Goal: Task Accomplishment & Management: Use online tool/utility

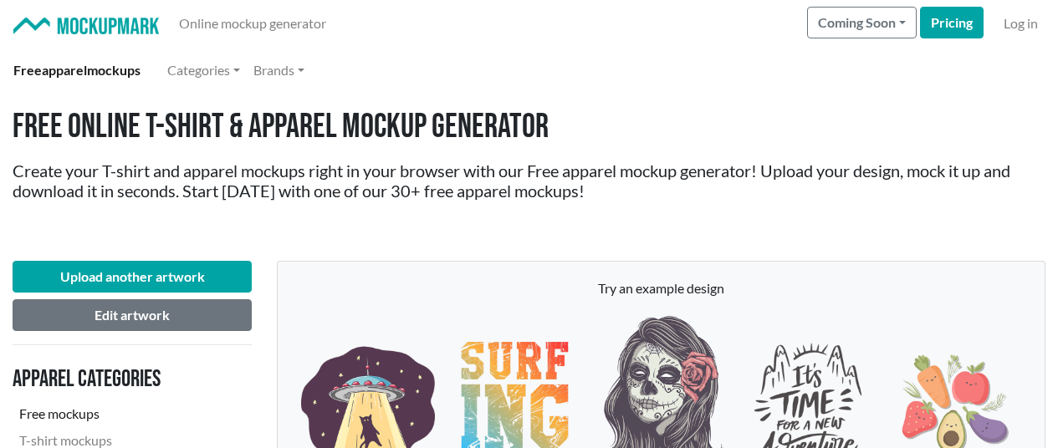
scroll to position [837, 0]
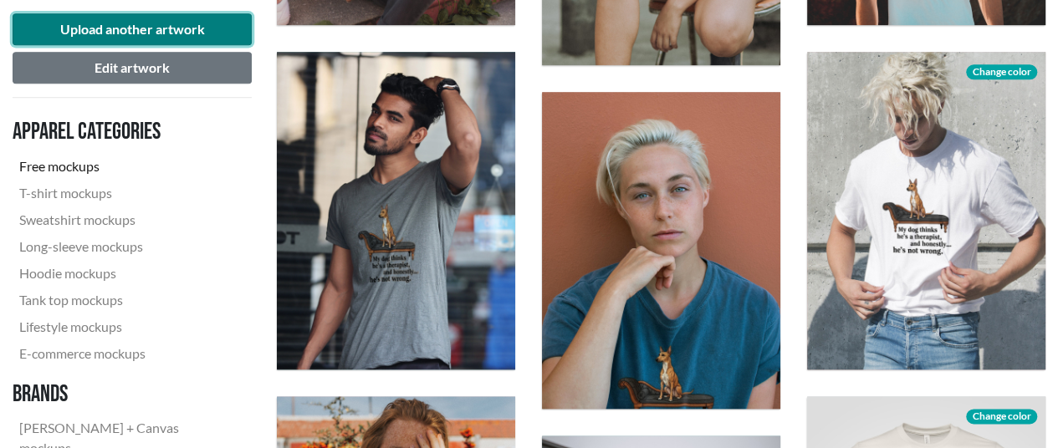
click at [89, 34] on button "Upload another artwork" at bounding box center [132, 29] width 239 height 32
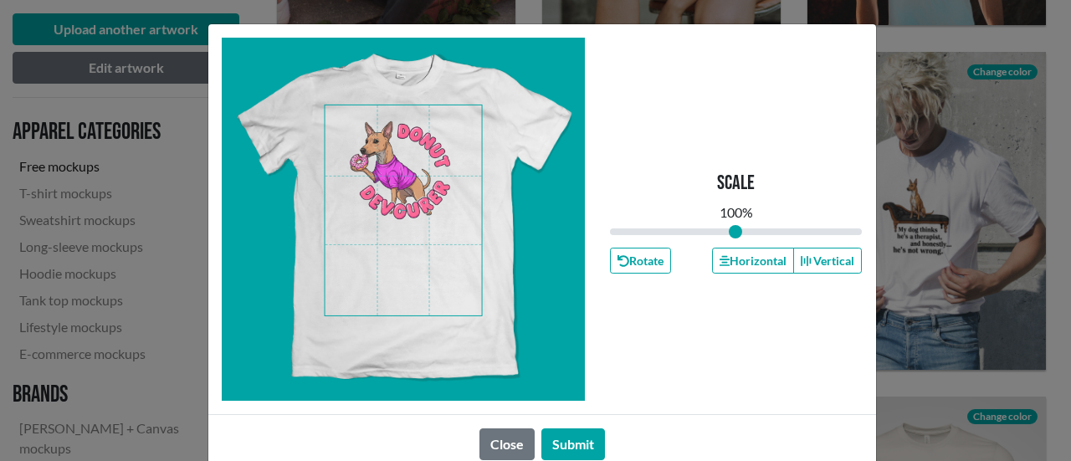
click at [402, 189] on span at bounding box center [403, 210] width 157 height 210
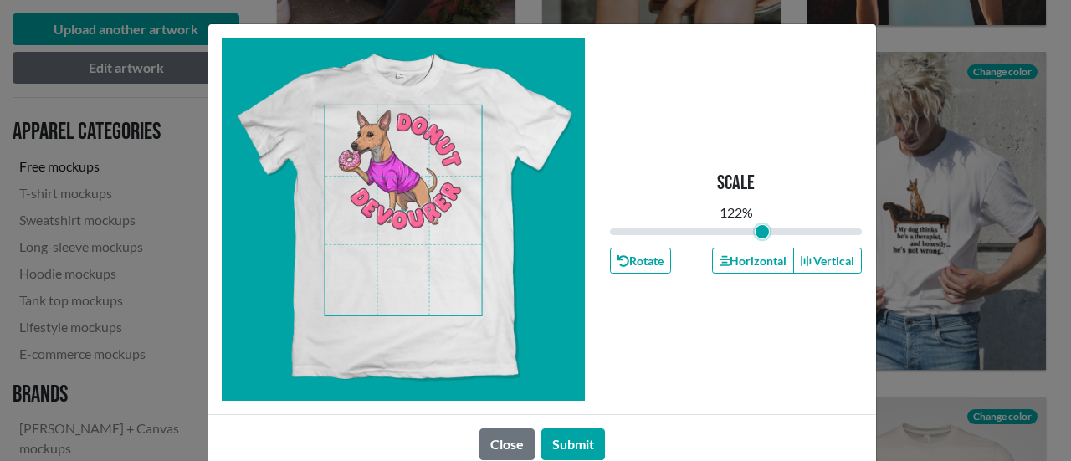
drag, startPoint x: 732, startPoint y: 233, endPoint x: 756, endPoint y: 232, distance: 23.4
type input "1.22"
click at [756, 232] on input "range" at bounding box center [736, 232] width 253 height 18
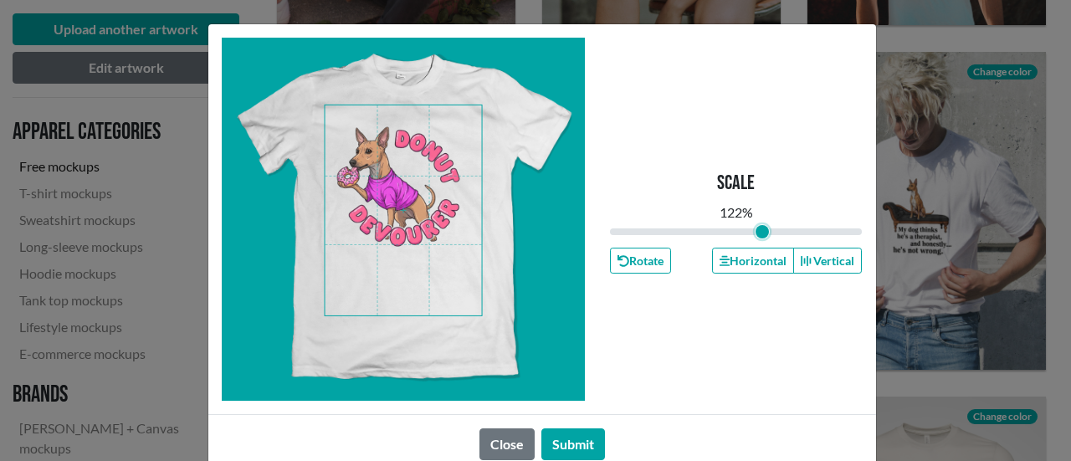
click at [393, 169] on span at bounding box center [403, 210] width 157 height 210
click at [569, 439] on button "Submit" at bounding box center [573, 444] width 64 height 32
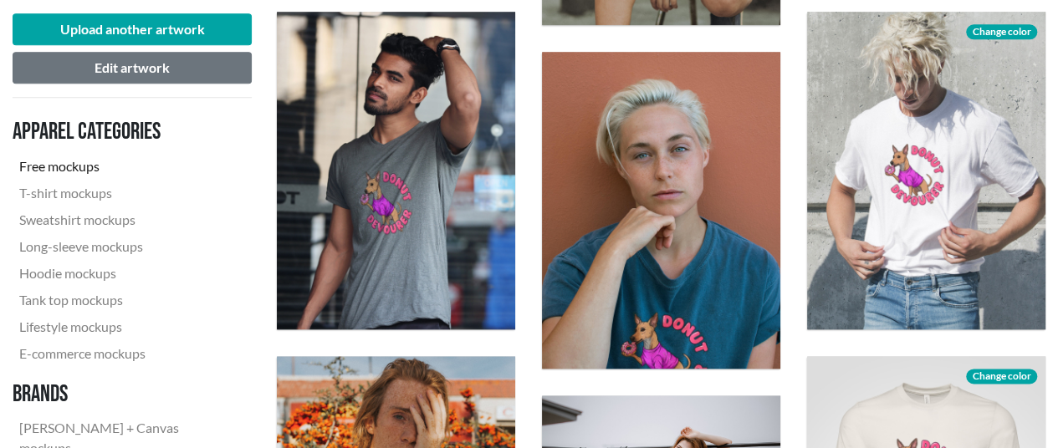
scroll to position [669, 0]
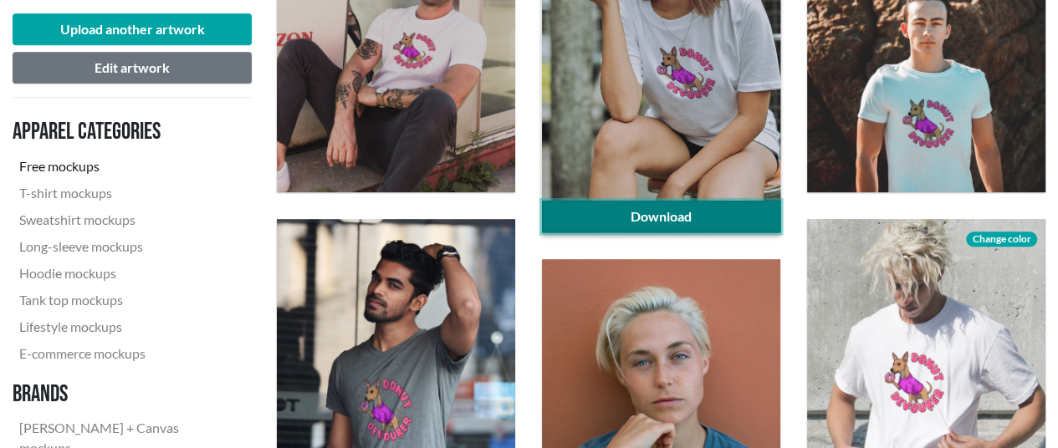
click at [664, 219] on link "Download" at bounding box center [661, 217] width 238 height 32
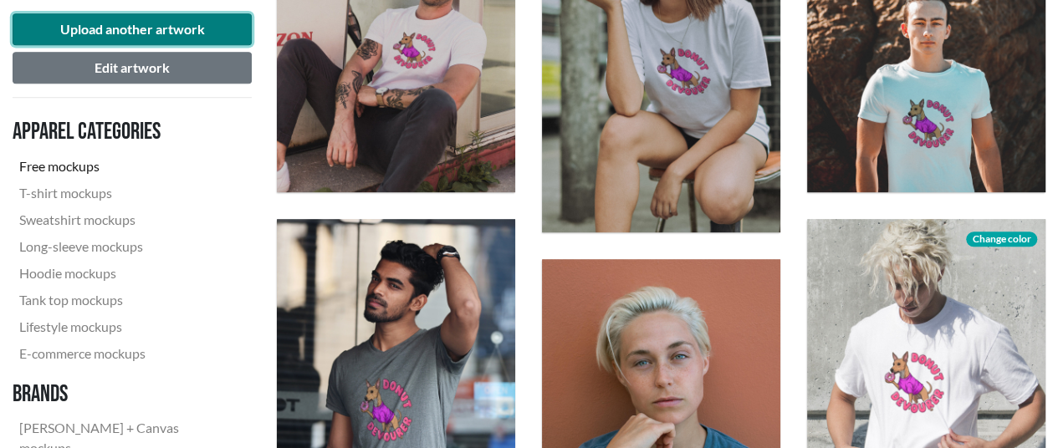
click at [234, 26] on button "Upload another artwork" at bounding box center [132, 29] width 239 height 32
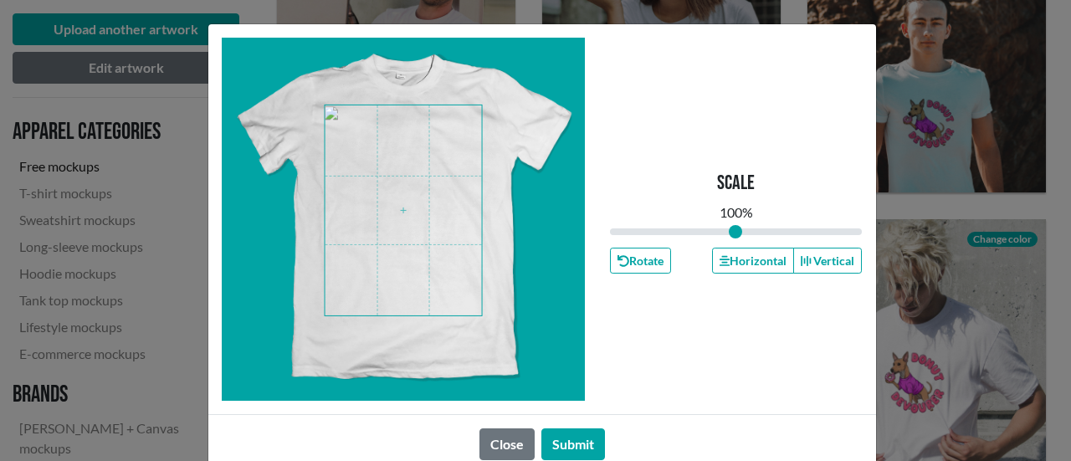
click at [372, 207] on span at bounding box center [403, 210] width 157 height 210
drag, startPoint x: 730, startPoint y: 237, endPoint x: 742, endPoint y: 231, distance: 13.9
type input "1.11"
click at [742, 231] on input "range" at bounding box center [736, 232] width 253 height 18
click at [581, 434] on button "Submit" at bounding box center [573, 444] width 64 height 32
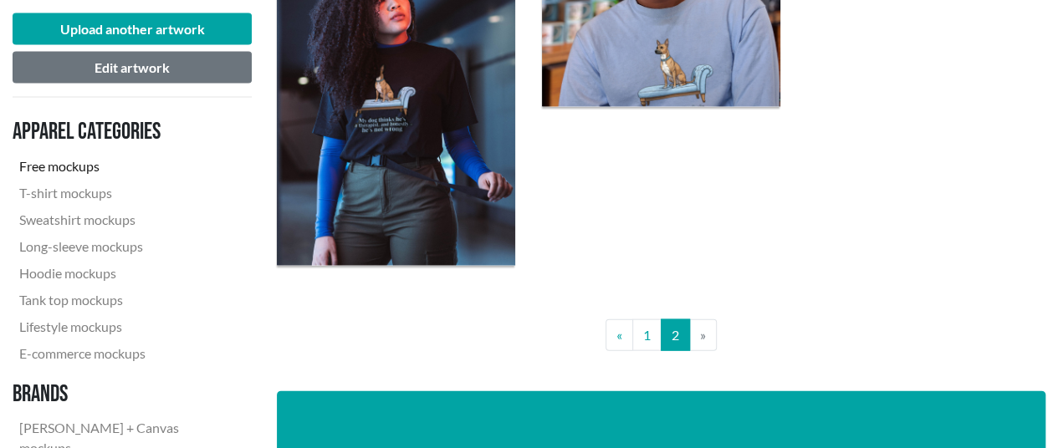
scroll to position [1841, 0]
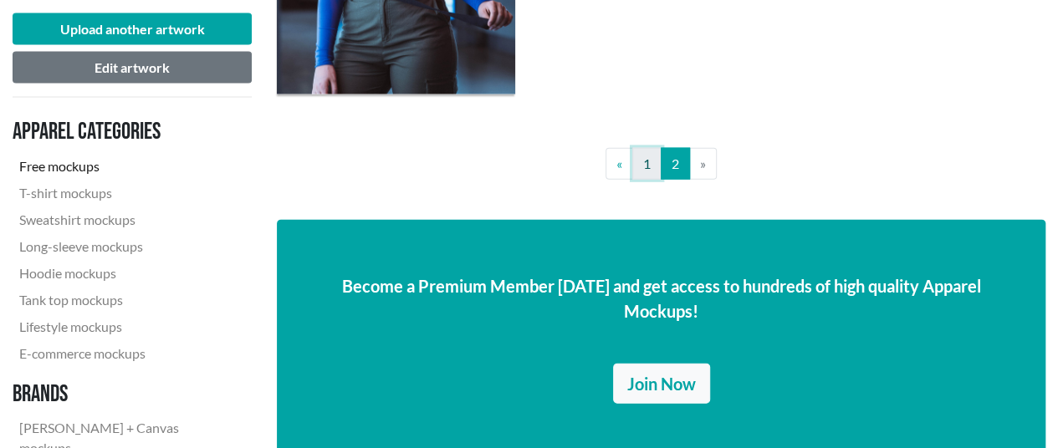
click at [645, 158] on link "1" at bounding box center [647, 164] width 29 height 32
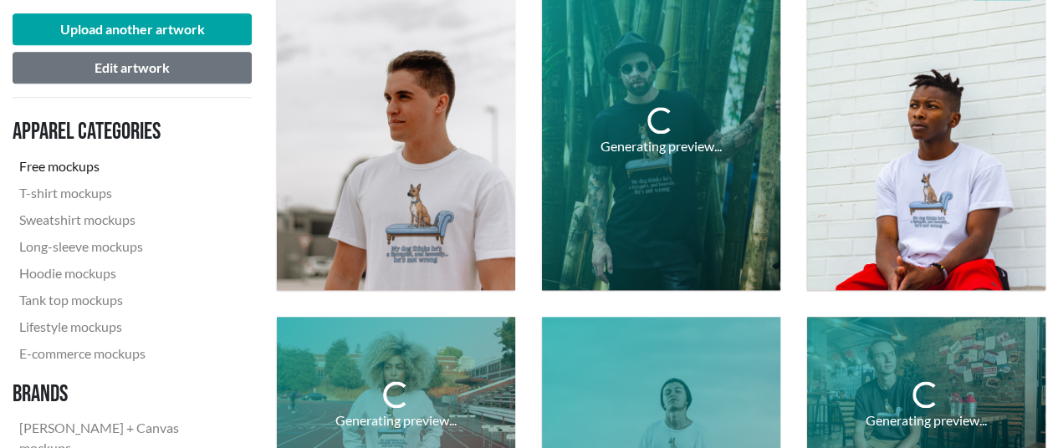
scroll to position [920, 0]
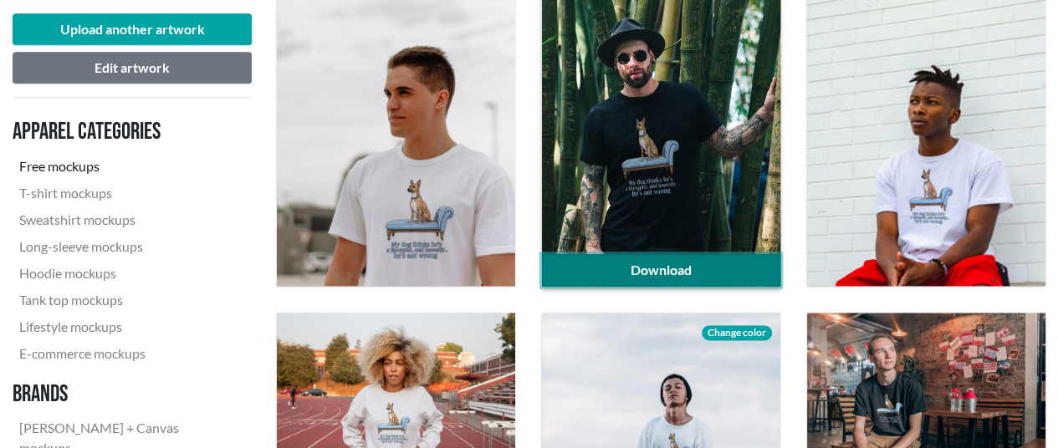
click at [675, 262] on link "Download" at bounding box center [661, 270] width 238 height 32
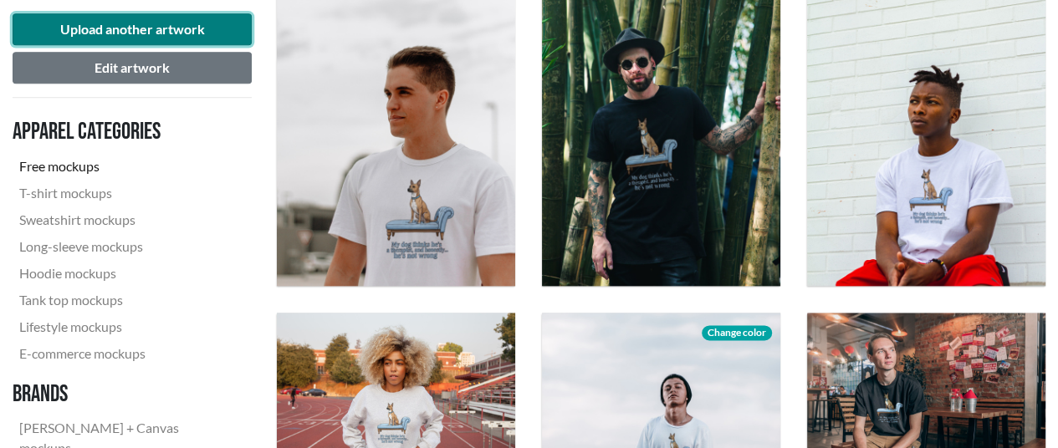
click at [138, 23] on button "Upload another artwork" at bounding box center [132, 29] width 239 height 32
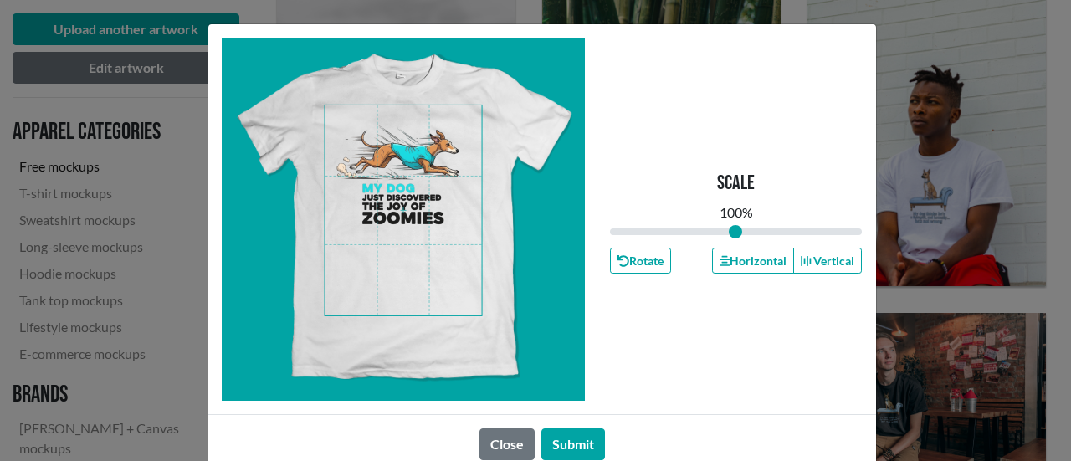
click at [380, 219] on span at bounding box center [403, 210] width 157 height 210
click at [582, 438] on button "Submit" at bounding box center [573, 444] width 64 height 32
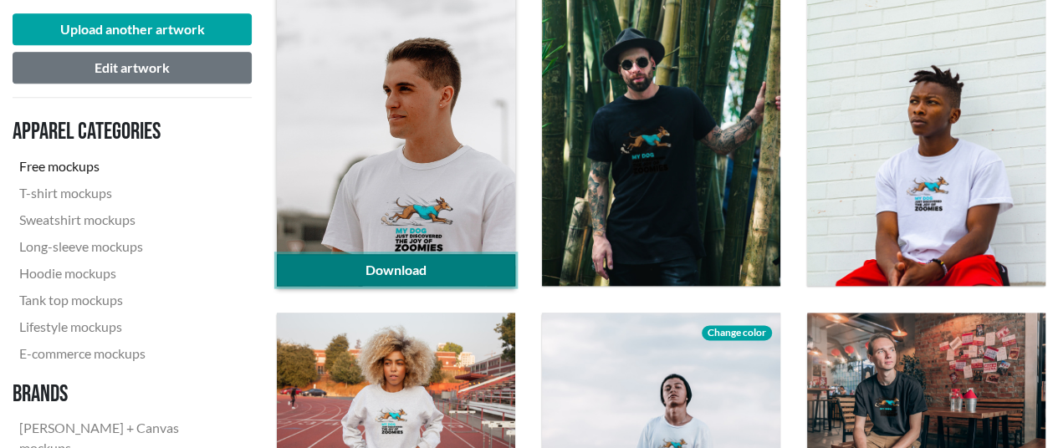
click at [443, 266] on link "Download" at bounding box center [396, 270] width 238 height 32
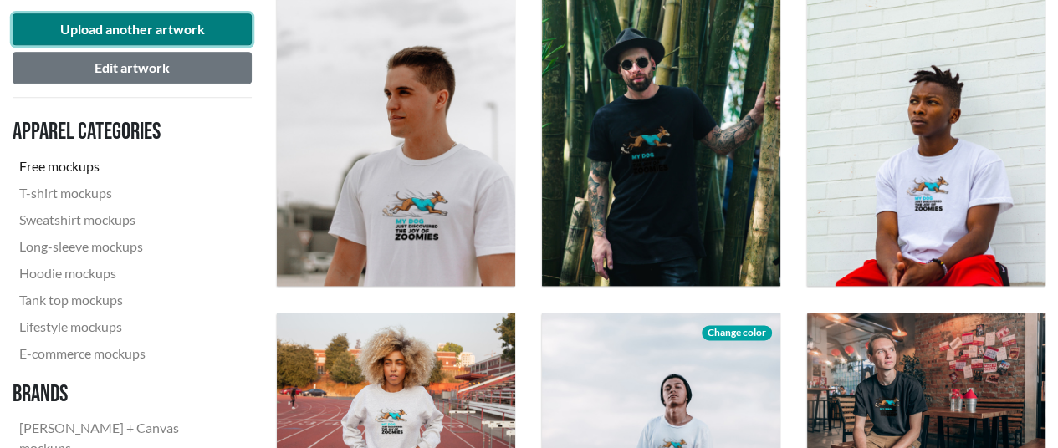
click at [186, 28] on button "Upload another artwork" at bounding box center [132, 29] width 239 height 32
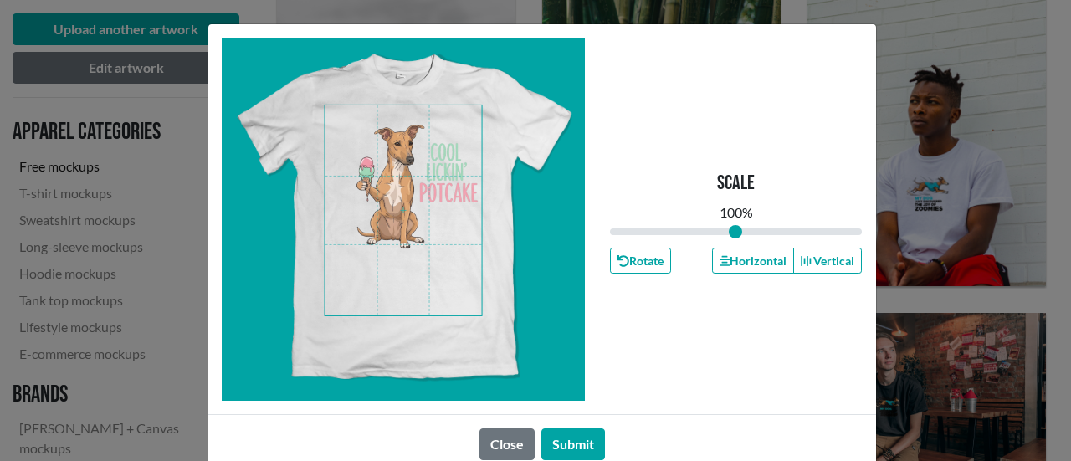
click at [385, 198] on span at bounding box center [403, 210] width 157 height 210
click at [590, 438] on button "Submit" at bounding box center [573, 444] width 64 height 32
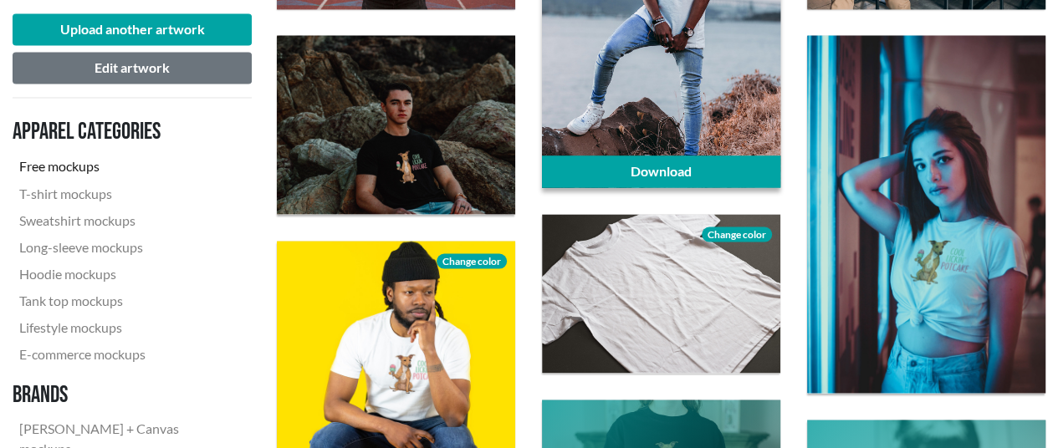
scroll to position [1506, 0]
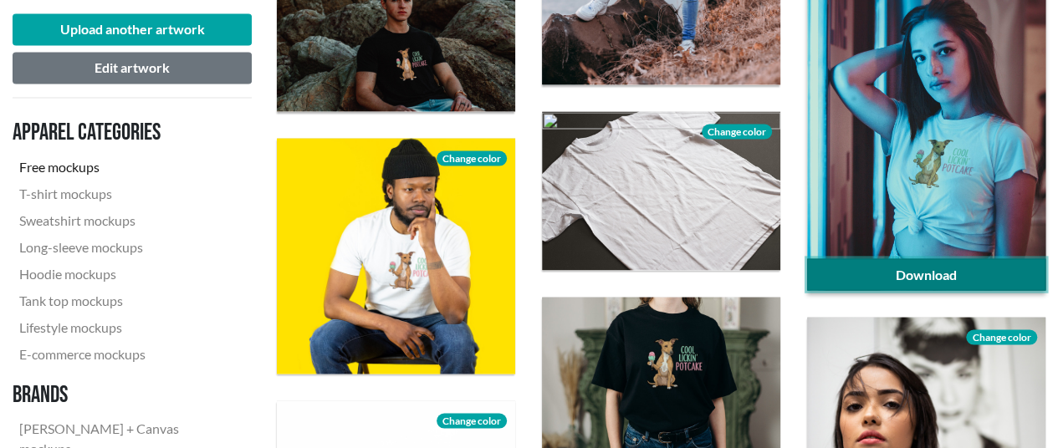
click at [897, 269] on link "Download" at bounding box center [926, 275] width 238 height 32
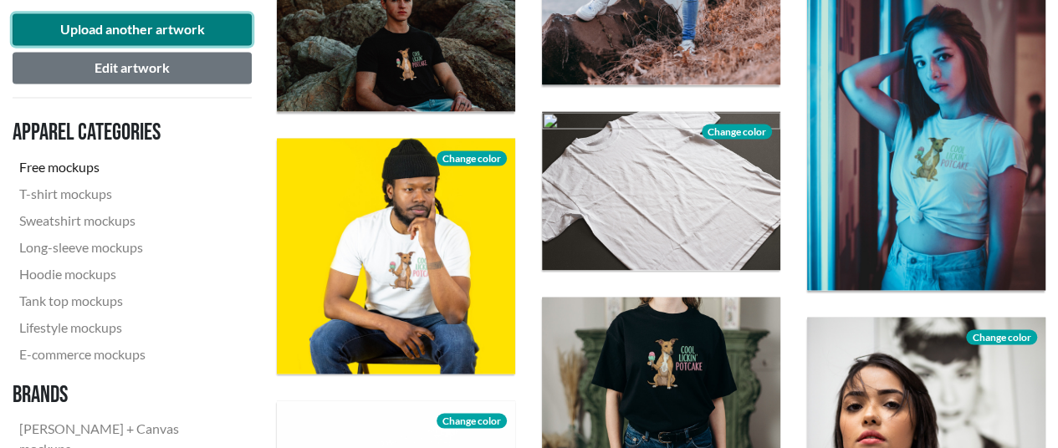
click at [134, 27] on button "Upload another artwork" at bounding box center [132, 29] width 239 height 32
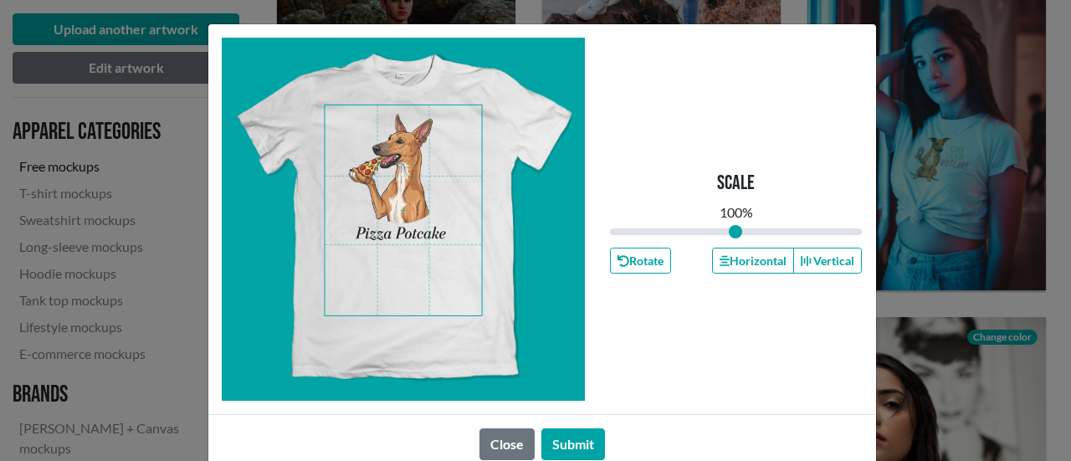
click at [392, 199] on span at bounding box center [403, 210] width 157 height 210
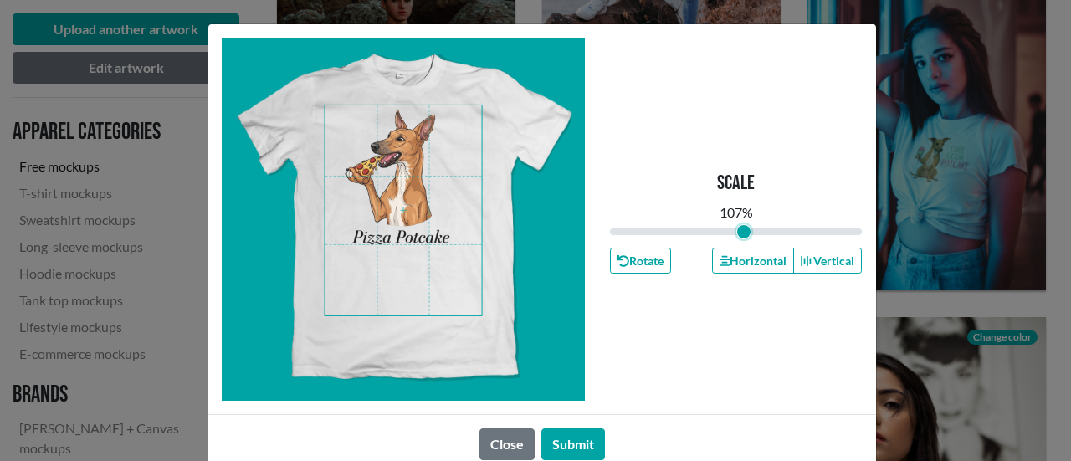
type input "1.07"
click at [738, 228] on input "range" at bounding box center [736, 232] width 253 height 18
click at [582, 438] on button "Submit" at bounding box center [573, 444] width 64 height 32
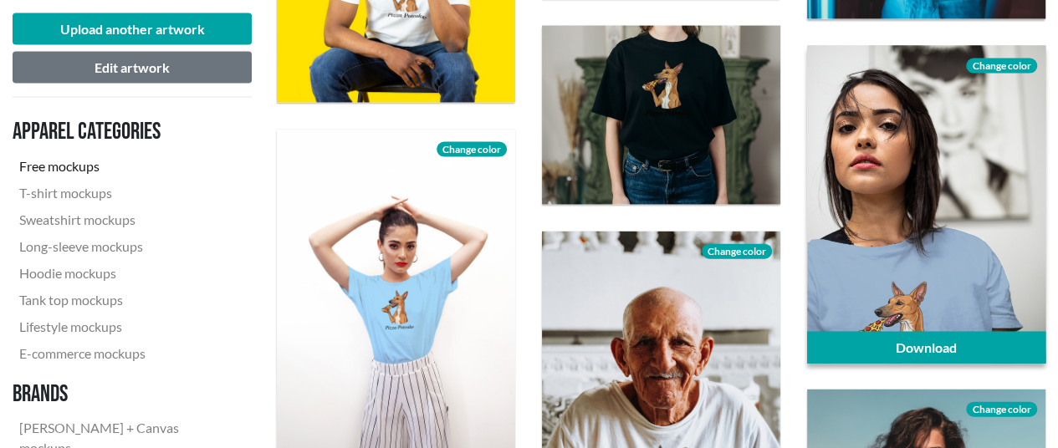
scroll to position [1841, 0]
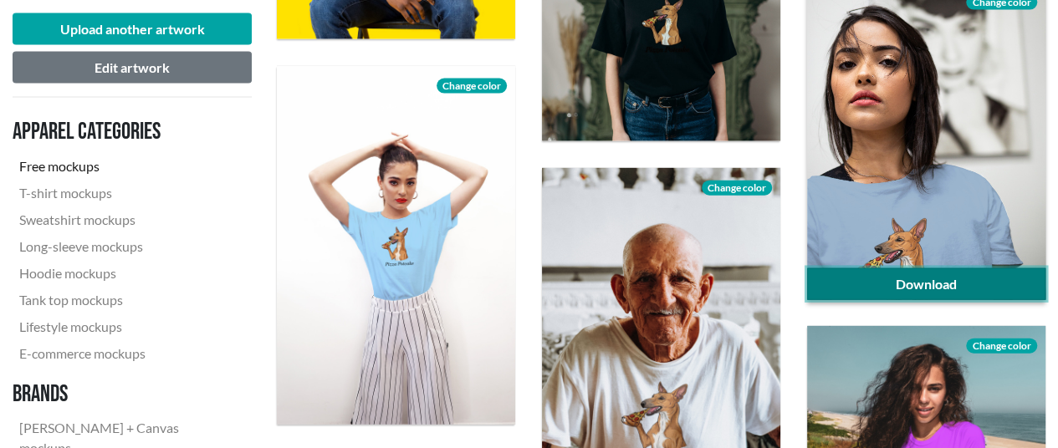
click at [945, 278] on link "Download" at bounding box center [926, 285] width 238 height 32
